Goal: Task Accomplishment & Management: Use online tool/utility

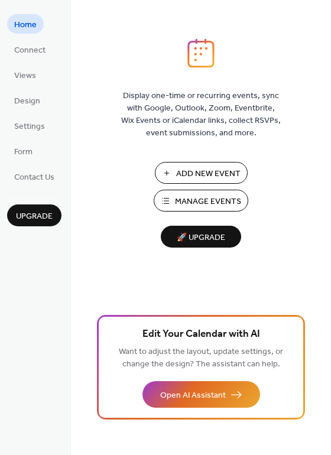
click at [200, 199] on span "Manage Events" at bounding box center [208, 202] width 66 height 12
click at [219, 35] on div "Display one-time or recurring events, sync with Google, Outlook, Zoom, Eventbri…" at bounding box center [201, 227] width 260 height 455
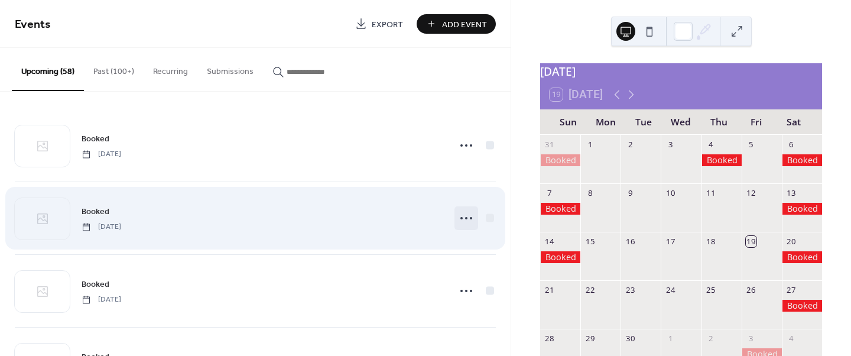
click at [457, 219] on icon at bounding box center [466, 218] width 19 height 19
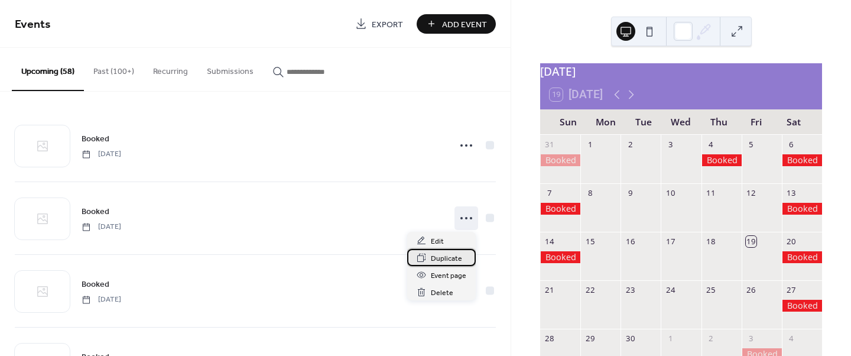
click at [441, 256] on span "Duplicate" at bounding box center [446, 258] width 31 height 12
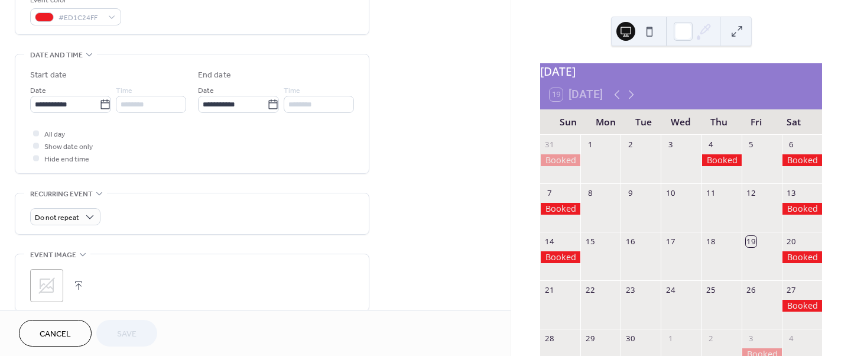
scroll to position [330, 0]
click at [102, 105] on icon at bounding box center [105, 106] width 12 height 12
click at [99, 105] on input "**********" at bounding box center [64, 105] width 69 height 17
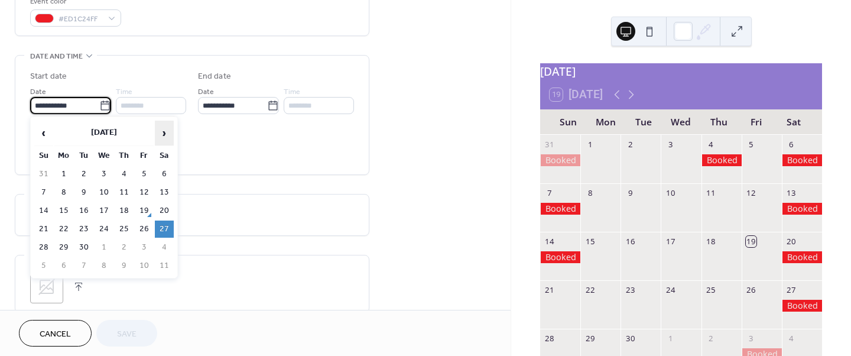
click at [165, 135] on span "›" at bounding box center [164, 133] width 18 height 24
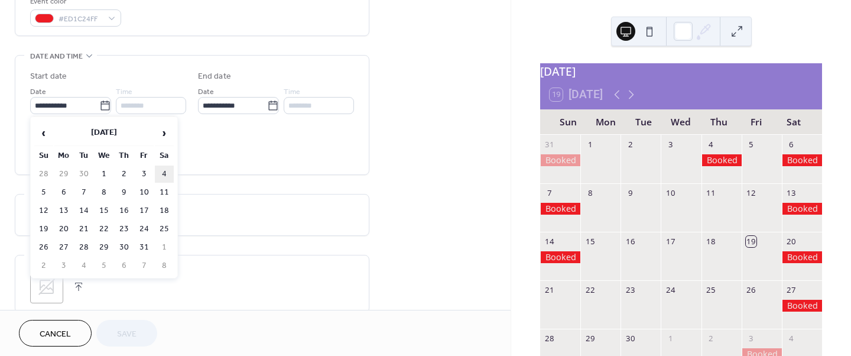
click at [160, 171] on td "4" at bounding box center [164, 173] width 19 height 17
type input "**********"
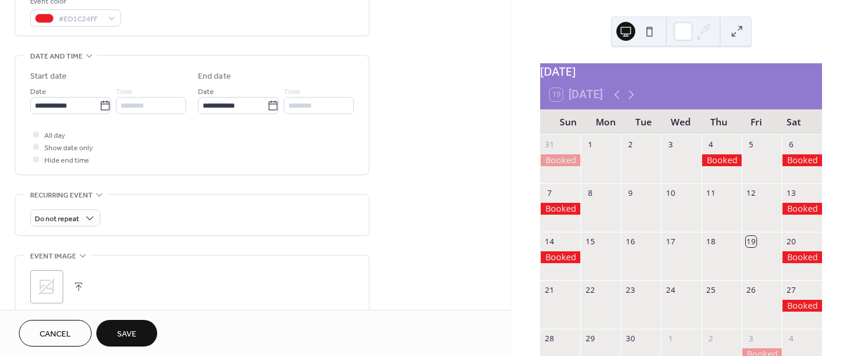
click at [122, 328] on span "Save" at bounding box center [126, 334] width 19 height 12
